Goal: Task Accomplishment & Management: Manage account settings

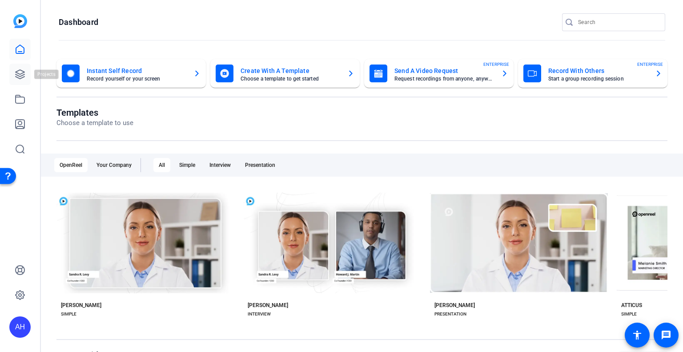
click at [17, 76] on icon at bounding box center [20, 74] width 9 height 9
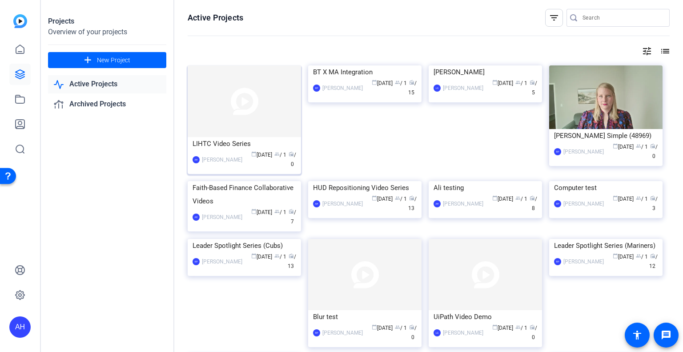
click at [222, 142] on div "LIHTC Video Series" at bounding box center [245, 143] width 104 height 13
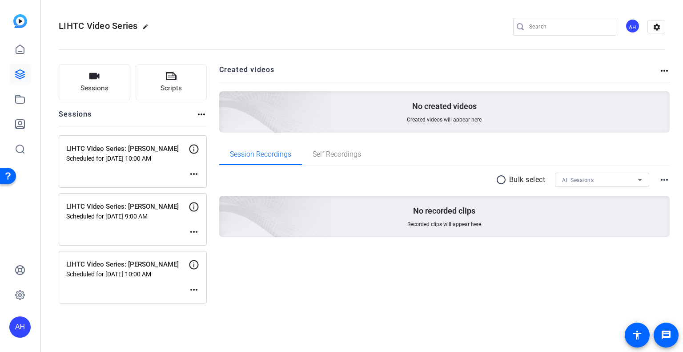
click at [198, 288] on mat-icon "more_horiz" at bounding box center [194, 289] width 11 height 11
click at [205, 299] on span "Edit Session" at bounding box center [216, 302] width 40 height 11
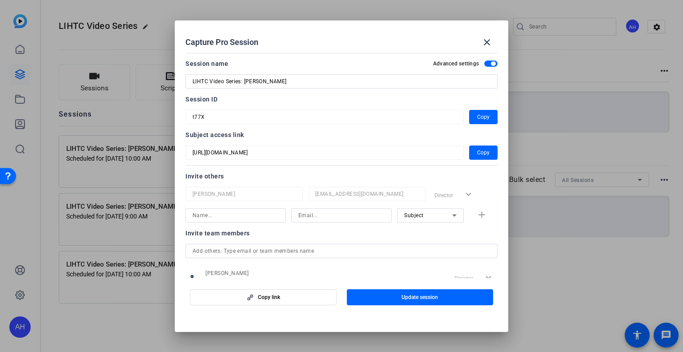
scroll to position [115, 0]
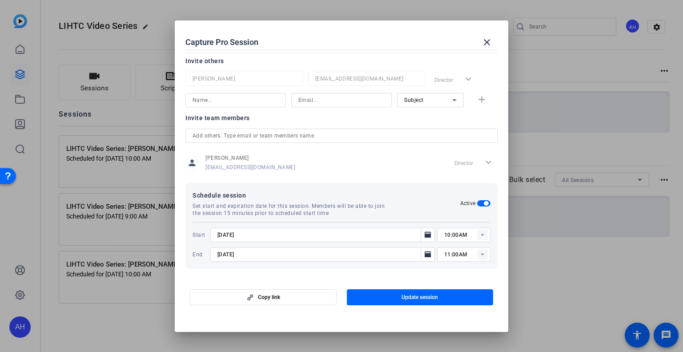
click at [477, 236] on rect at bounding box center [482, 235] width 11 height 11
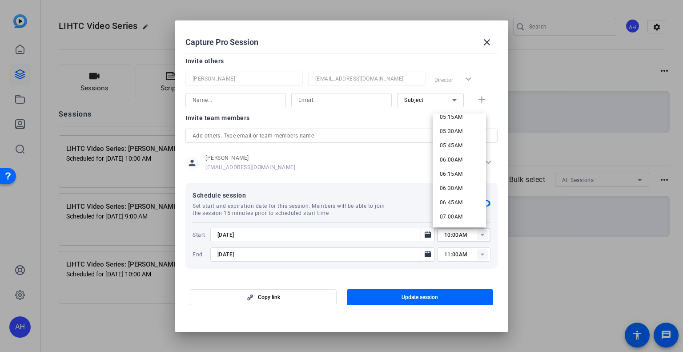
scroll to position [311, 0]
click at [425, 234] on icon "Open calendar" at bounding box center [428, 234] width 6 height 6
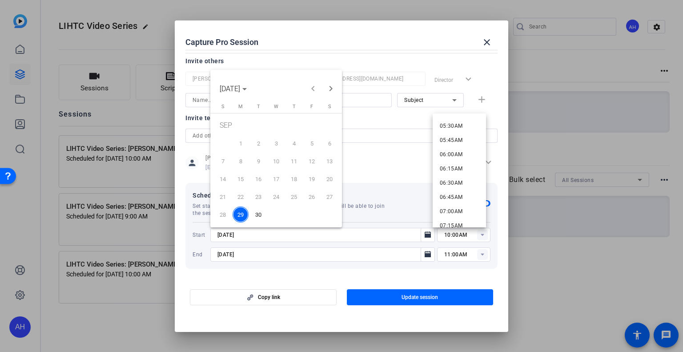
click at [258, 213] on span "30" at bounding box center [259, 214] width 16 height 16
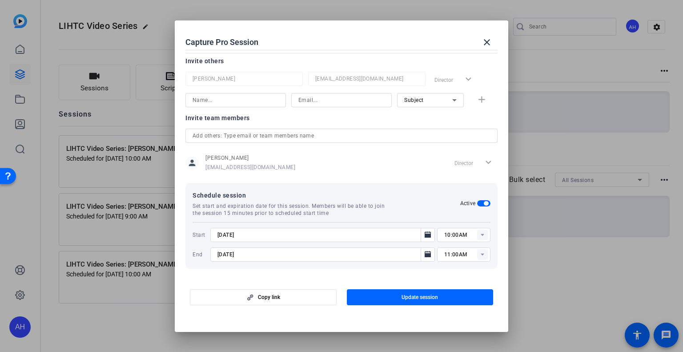
type input "[DATE]"
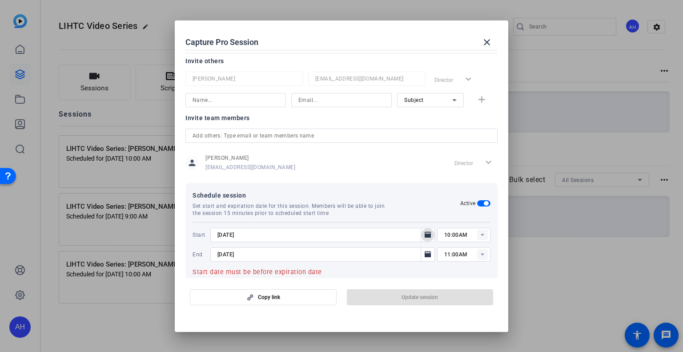
click at [480, 236] on rect at bounding box center [482, 235] width 11 height 11
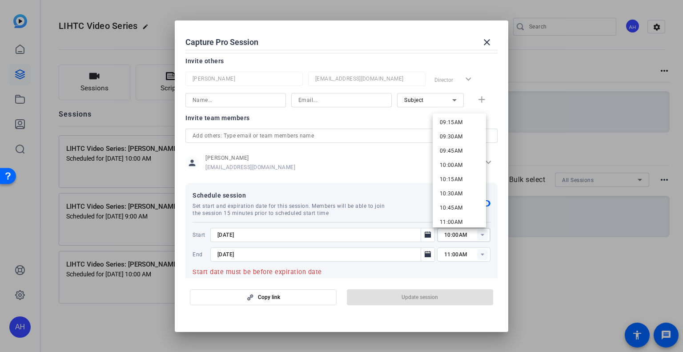
scroll to position [548, 0]
click at [450, 204] on span "11:00AM" at bounding box center [451, 202] width 23 height 6
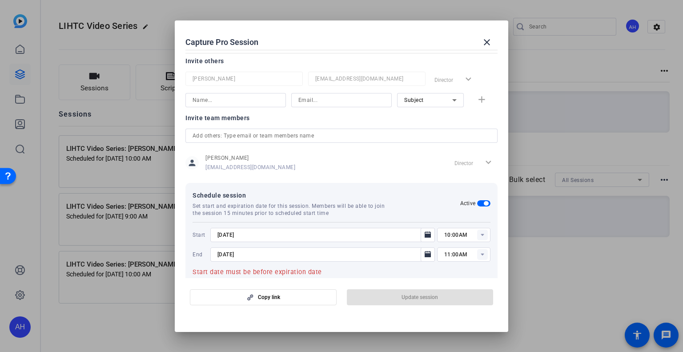
type input "11:00AM"
click at [481, 255] on rect at bounding box center [482, 254] width 11 height 11
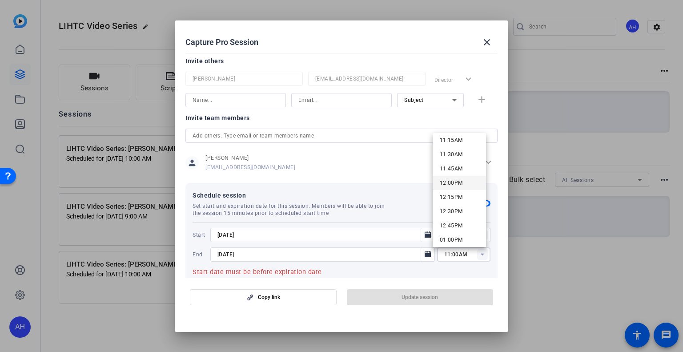
click at [461, 182] on span "12:00PM" at bounding box center [451, 183] width 23 height 6
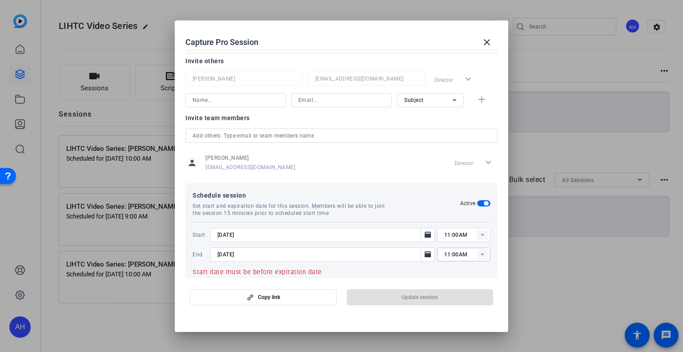
type input "12:00PM"
click at [425, 256] on icon "Open calendar" at bounding box center [428, 254] width 6 height 6
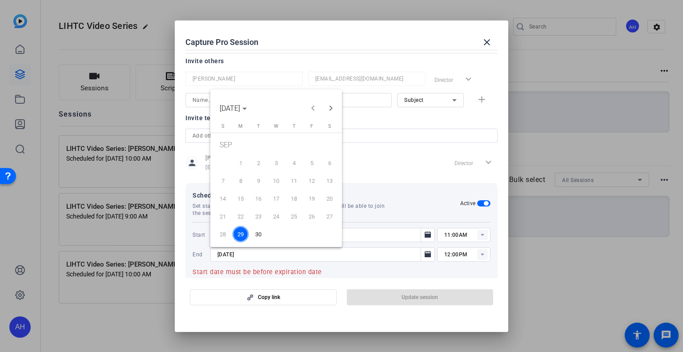
click at [258, 233] on span "30" at bounding box center [259, 234] width 16 height 16
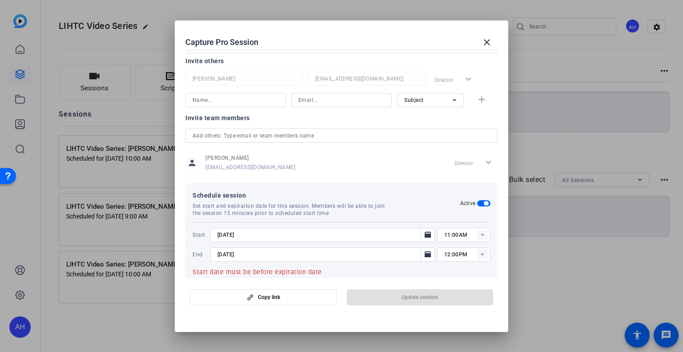
type input "[DATE]"
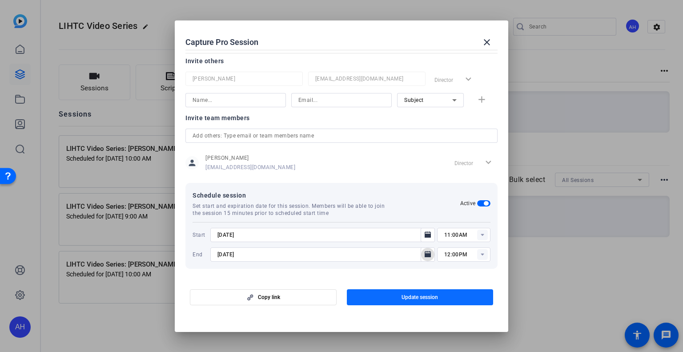
click at [402, 296] on span "Update session" at bounding box center [420, 297] width 36 height 7
